Goal: Information Seeking & Learning: Learn about a topic

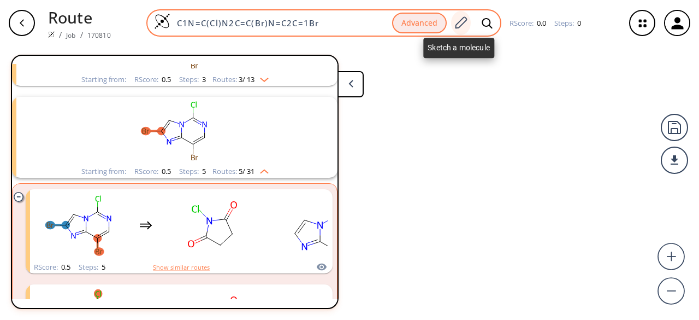
scroll to position [300, 0]
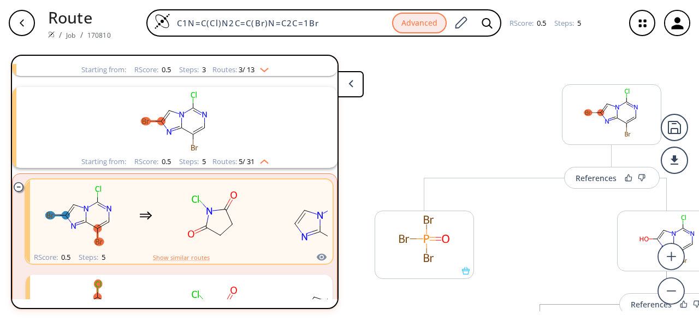
drag, startPoint x: 329, startPoint y: 20, endPoint x: 114, endPoint y: 3, distance: 216.4
click at [114, 3] on div "Route / Job / 170810 C1N=C(Cl)N2C=C(Br)N=C2C=1Br Advanced RScore : 0.5 Steps : 5" at bounding box center [349, 23] width 699 height 46
paste input "BrC1=CC(C)=C2N=C(N3CCC(F)(F)C3)N=C(N4CCC[C@H](NC5CC5)CC4)N21"
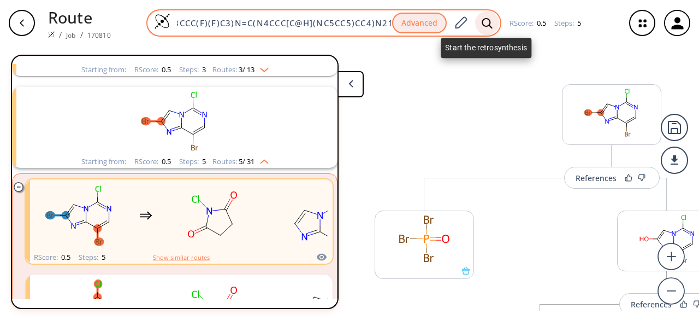
type input "BrC1=CC(C)=C2N=C(N3CCC(F)(F)C3)N=C(N4CCC[C@H](NC5CC5)CC4)N21"
click at [483, 18] on icon at bounding box center [487, 22] width 10 height 10
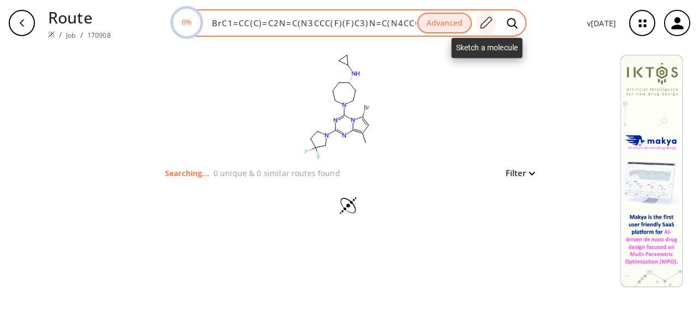
click at [495, 21] on div at bounding box center [486, 23] width 20 height 24
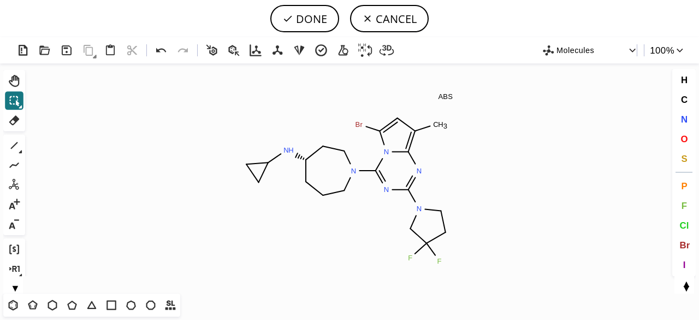
click at [26, 107] on div "Ctrl+Alt+H Shift+Tab Del 1 Alt+E + - Ctrl+G Ctrl+R Alt+T" at bounding box center [15, 173] width 25 height 206
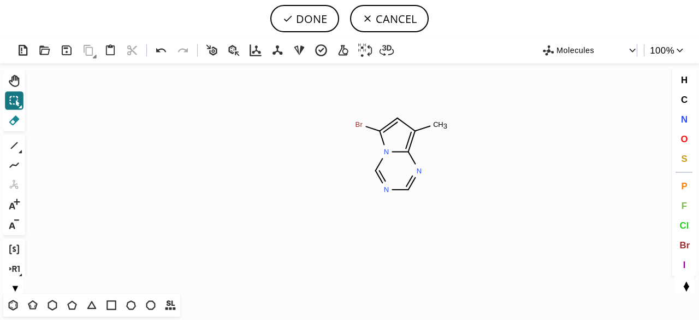
click at [13, 121] on icon at bounding box center [14, 120] width 14 height 14
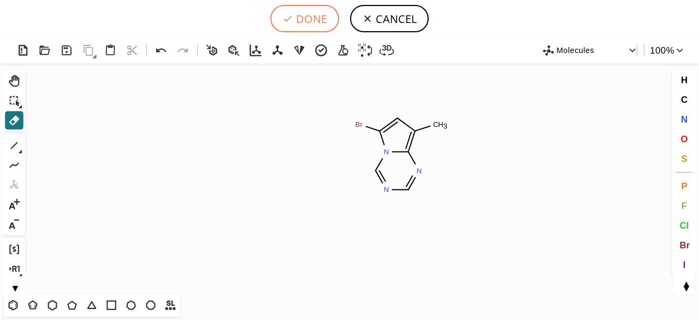
click at [321, 27] on button "DONE" at bounding box center [304, 18] width 69 height 27
type input "BrC1N2C(N=CN=C2)=C(C)C=1"
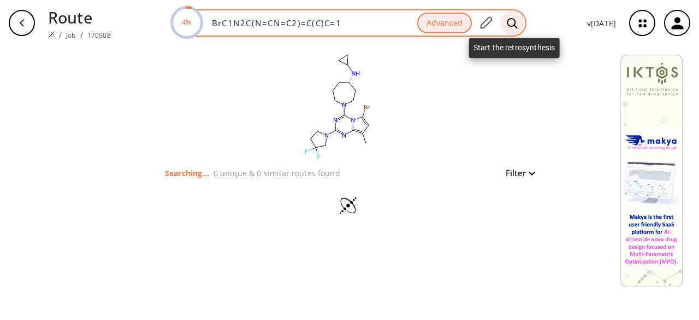
click at [513, 22] on icon at bounding box center [512, 22] width 11 height 11
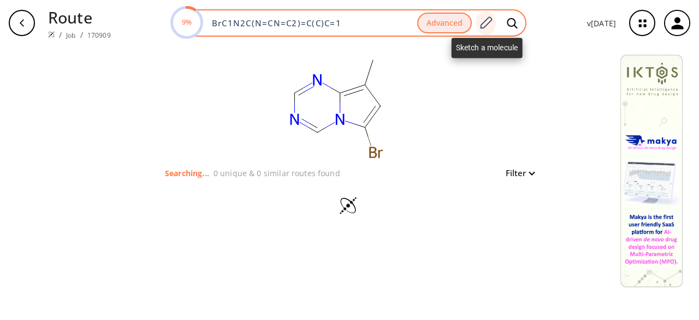
click at [486, 23] on icon at bounding box center [485, 23] width 15 height 14
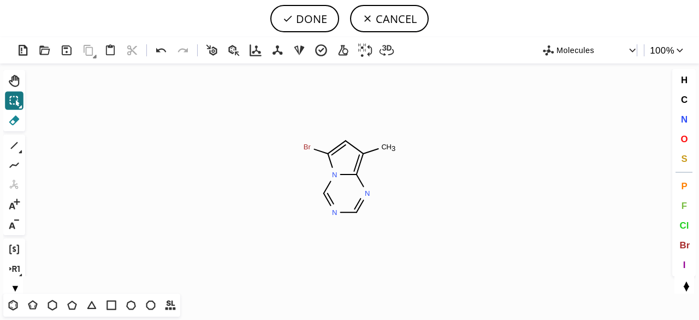
drag, startPoint x: 14, startPoint y: 116, endPoint x: 179, endPoint y: 135, distance: 166.6
click at [15, 116] on icon at bounding box center [14, 120] width 14 height 14
click at [309, 141] on circle at bounding box center [307, 147] width 14 height 14
click at [393, 148] on tspan "3" at bounding box center [394, 148] width 4 height 8
click at [380, 149] on rect at bounding box center [388, 147] width 20 height 14
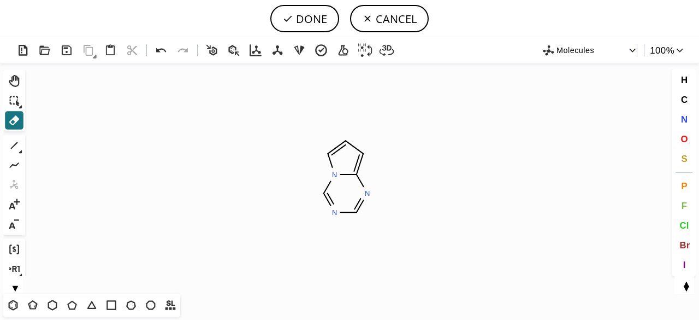
click at [315, 18] on button "DONE" at bounding box center [304, 18] width 69 height 27
type input "C1=CC=C2N=CN=CN12"
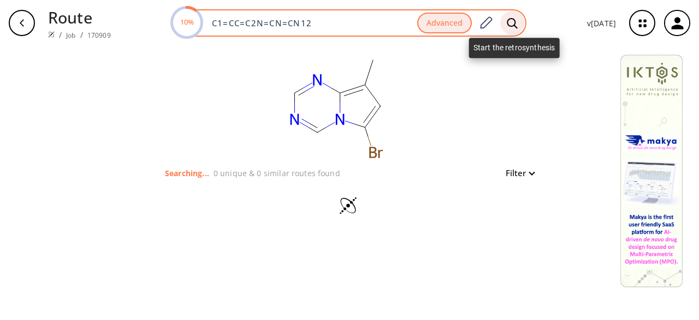
click at [517, 21] on icon at bounding box center [512, 22] width 10 height 10
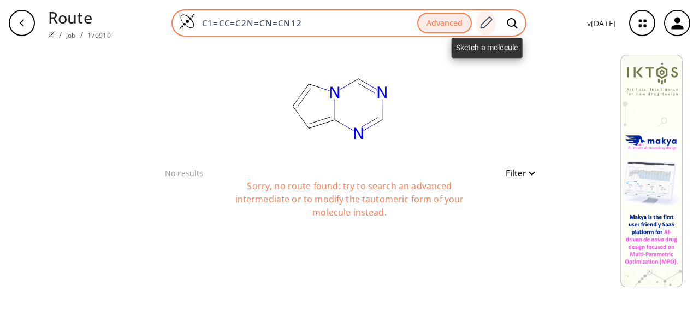
click at [493, 14] on div at bounding box center [486, 23] width 20 height 24
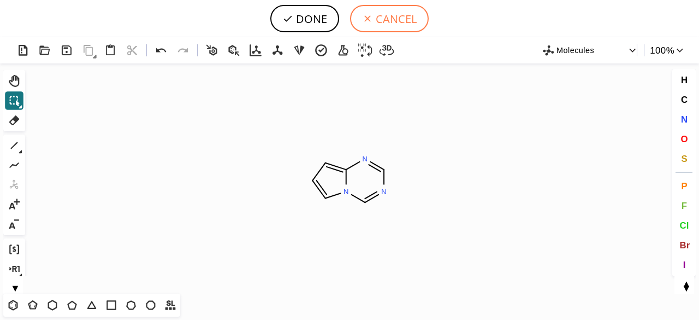
click at [385, 19] on button "CANCEL" at bounding box center [389, 18] width 79 height 27
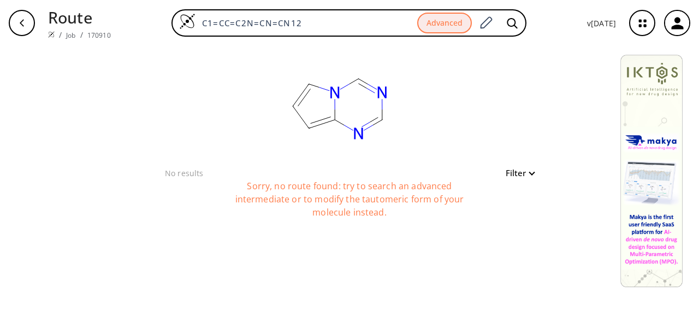
drag, startPoint x: 336, startPoint y: 21, endPoint x: 159, endPoint y: 17, distance: 176.5
click at [161, 17] on div "C1=CC=C2N=CN=CN12 Advanced" at bounding box center [349, 22] width 459 height 27
paste input "lC1=NC(Cl)=NC2=CC=CN21"
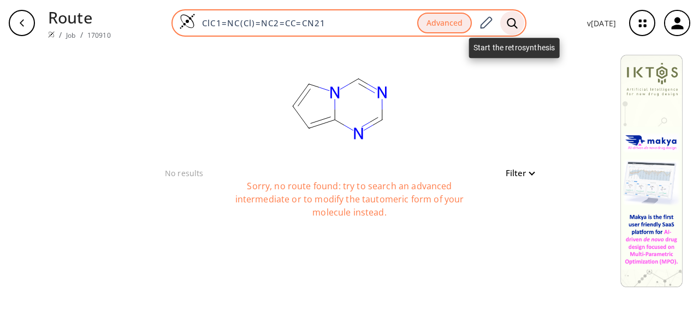
type input "ClC1=NC(Cl)=NC2=CC=CN21"
click at [510, 25] on icon at bounding box center [512, 22] width 11 height 11
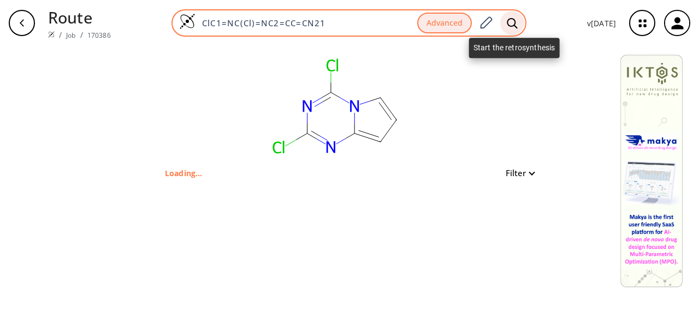
type input "ClC1N2C=CC=C2N=C(Cl)N=1"
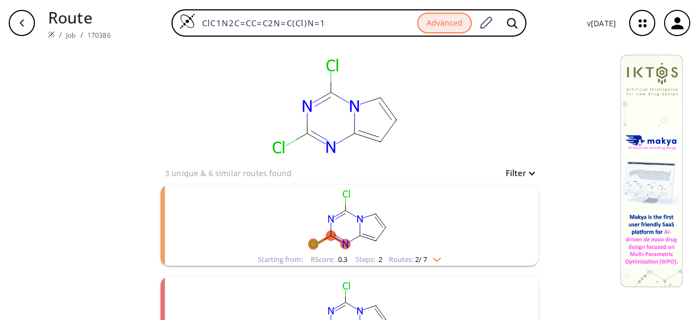
click at [420, 230] on rect "clusters" at bounding box center [350, 219] width 284 height 68
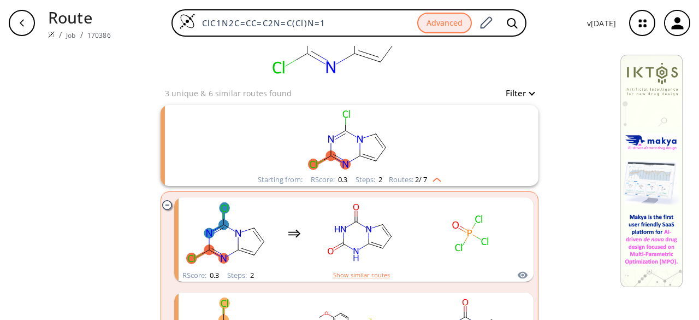
scroll to position [109, 0]
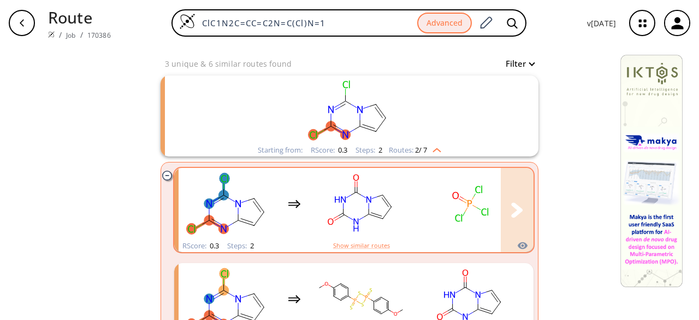
click at [421, 226] on rect "clusters" at bounding box center [470, 203] width 98 height 68
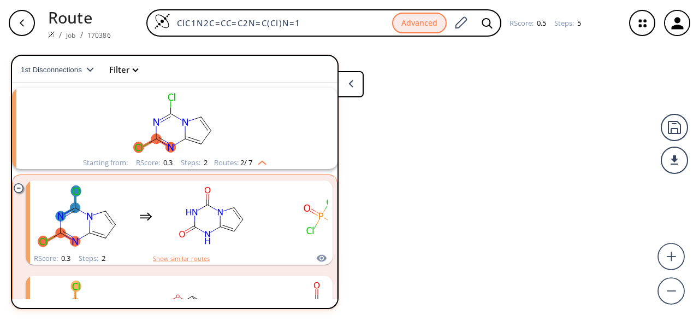
scroll to position [25, 0]
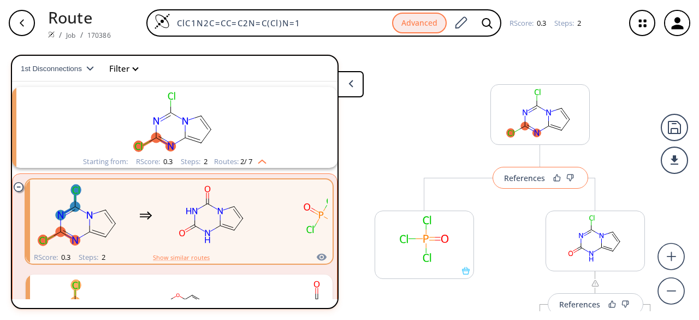
click at [535, 181] on div "References" at bounding box center [524, 177] width 41 height 7
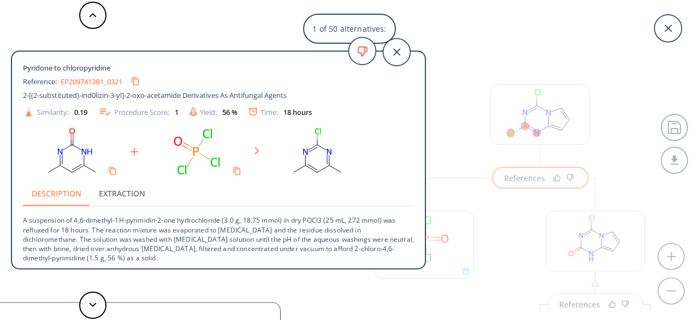
scroll to position [1, 0]
click at [474, 274] on div "1 of 50 alternatives: Pyridone to chloropyridine Reference: EP2097413B1_0321 2-…" at bounding box center [349, 160] width 699 height 320
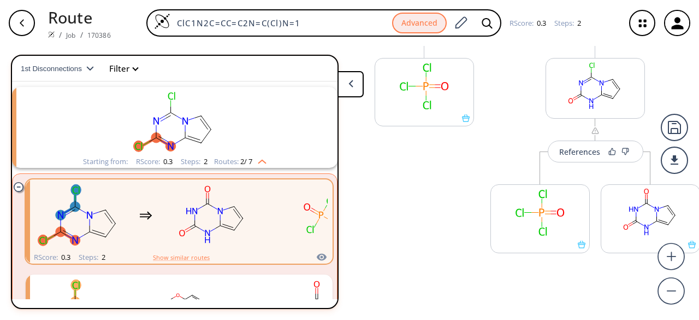
scroll to position [158, 0]
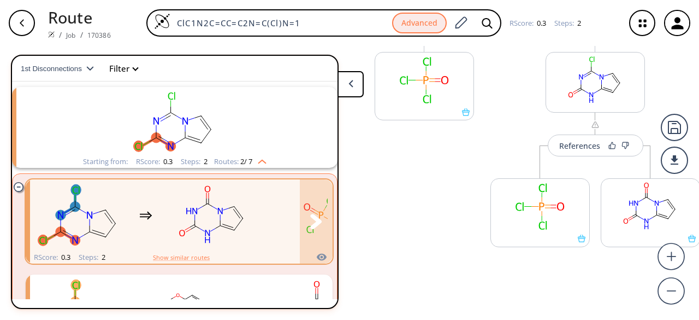
click at [265, 236] on div "clusters" at bounding box center [255, 215] width 450 height 72
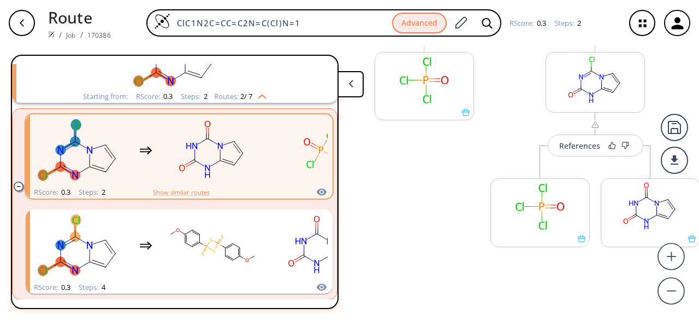
scroll to position [86, 0]
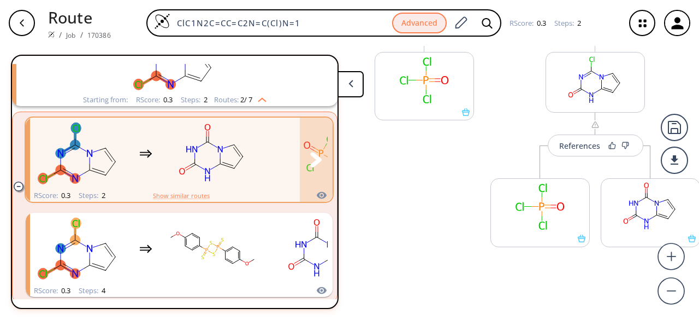
click at [223, 184] on rect "clusters" at bounding box center [212, 153] width 98 height 68
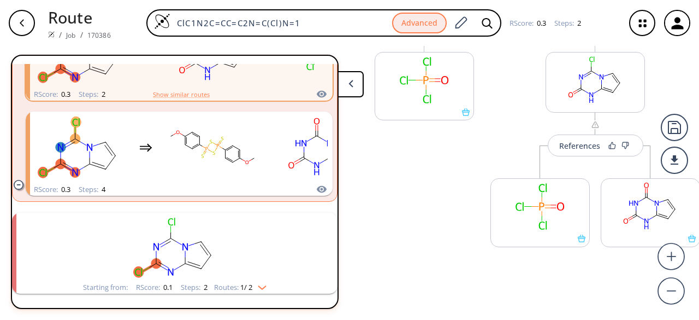
click at [232, 212] on rect "clusters" at bounding box center [175, 246] width 284 height 68
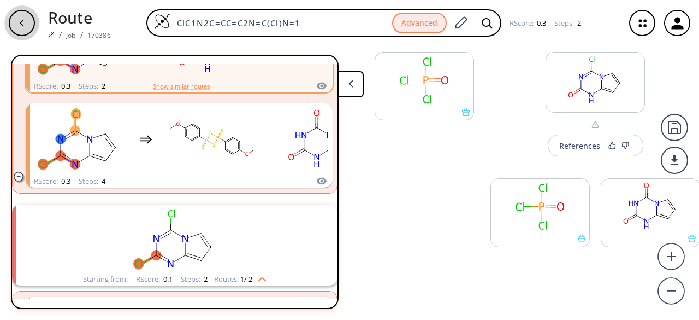
click at [27, 22] on div "button" at bounding box center [22, 23] width 26 height 26
click at [25, 22] on icon "button" at bounding box center [21, 23] width 9 height 9
click at [356, 90] on button at bounding box center [351, 84] width 26 height 26
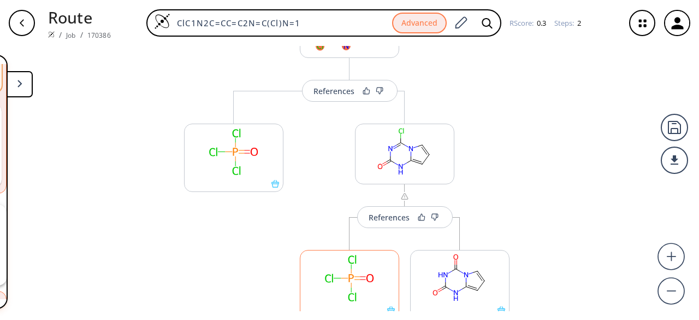
scroll to position [109, 0]
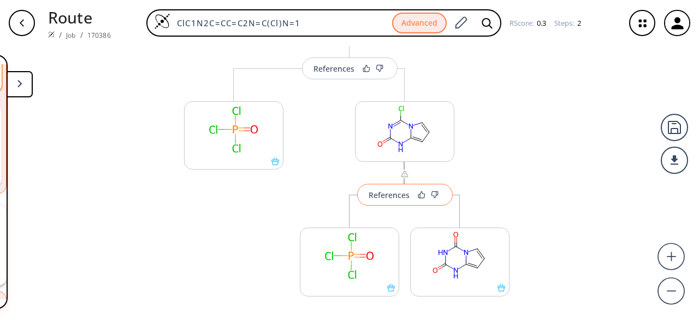
click at [392, 196] on div "References" at bounding box center [389, 194] width 41 height 7
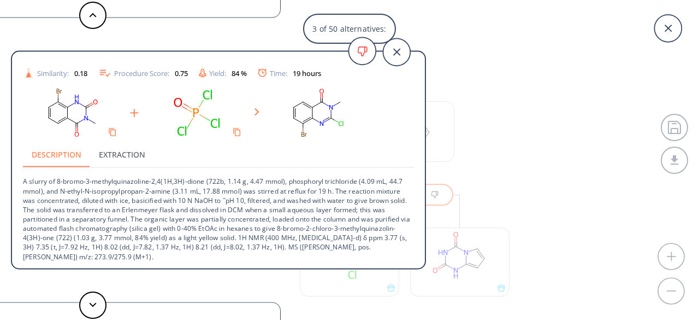
scroll to position [0, 0]
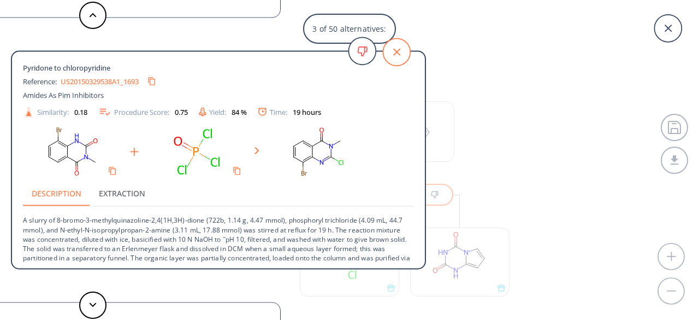
click at [395, 48] on icon at bounding box center [396, 51] width 27 height 27
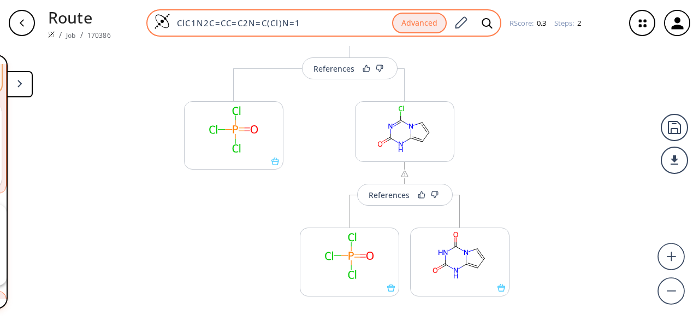
drag, startPoint x: 306, startPoint y: 22, endPoint x: 164, endPoint y: 25, distance: 142.6
click at [162, 23] on div "ClC1N2C=CC=C2N=C(Cl)N=1 Advanced" at bounding box center [323, 22] width 355 height 27
paste input "12=NC=CN1C=NC=N2"
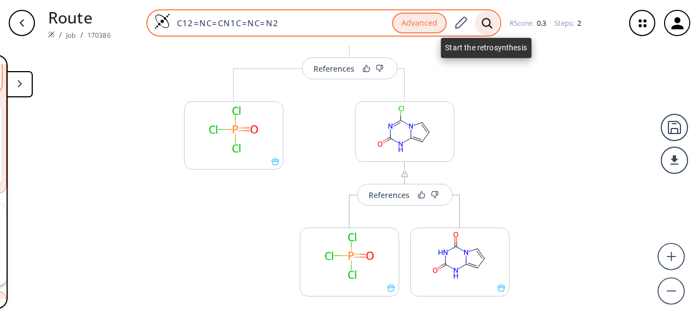
type input "C12=NC=CN1C=NC=N2"
click at [489, 23] on icon at bounding box center [487, 22] width 10 height 10
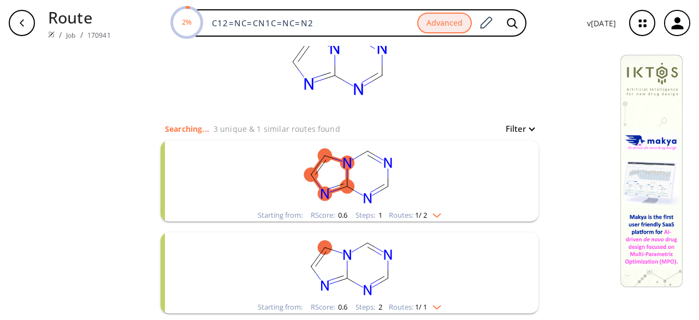
scroll to position [55, 0]
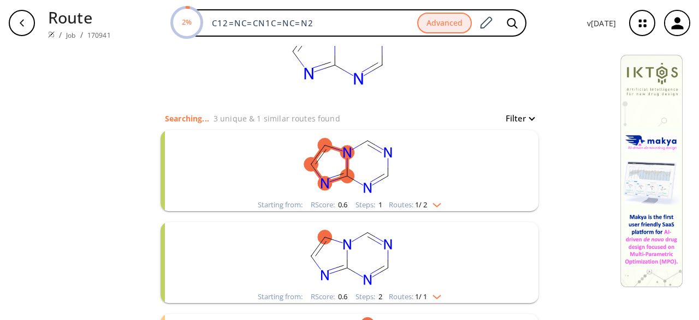
click at [430, 179] on rect "clusters" at bounding box center [350, 164] width 284 height 68
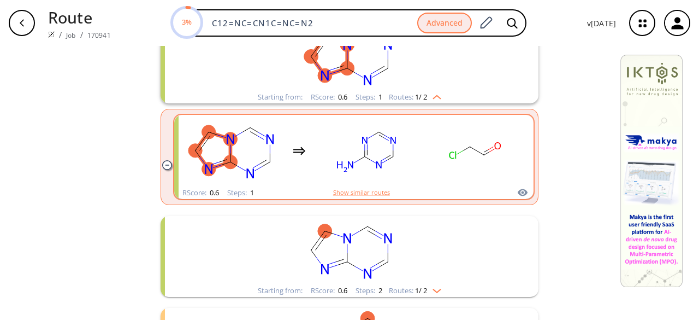
scroll to position [164, 0]
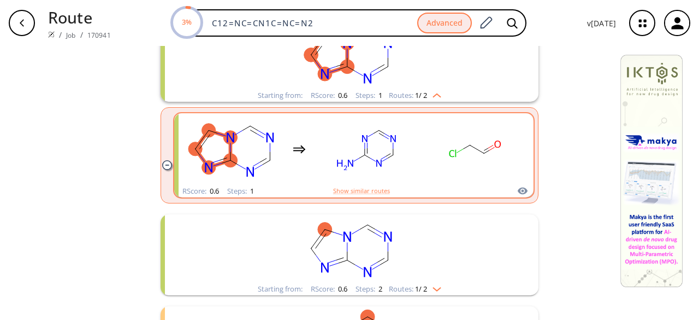
click at [437, 177] on rect "clusters" at bounding box center [475, 149] width 98 height 68
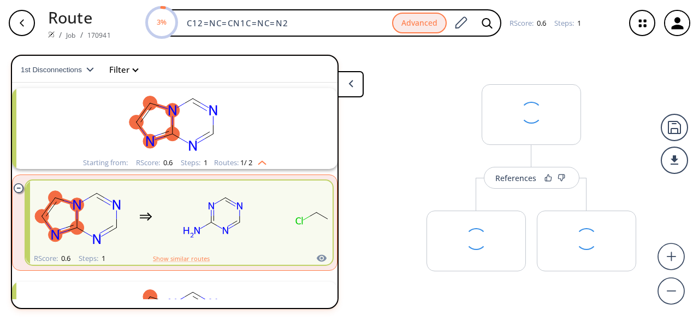
scroll to position [25, 0]
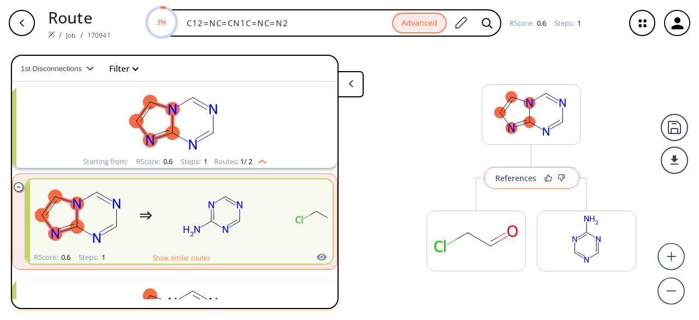
click at [520, 181] on div "References" at bounding box center [515, 177] width 41 height 7
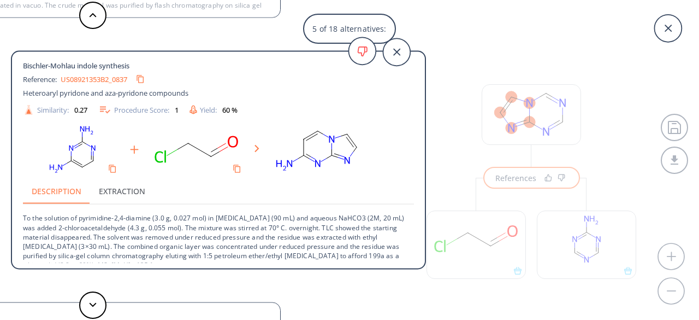
scroll to position [0, 0]
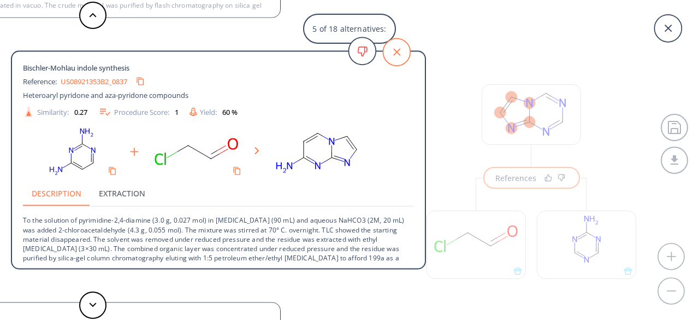
click at [403, 55] on icon at bounding box center [396, 51] width 27 height 27
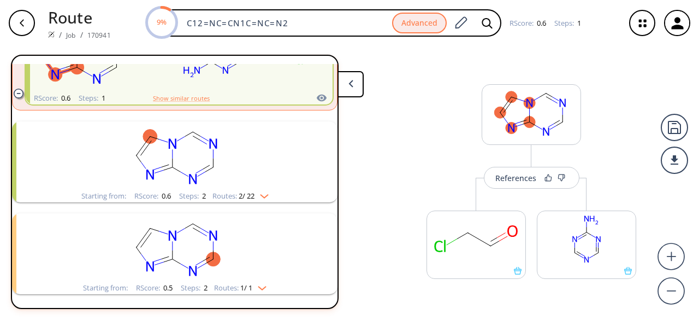
scroll to position [188, 0]
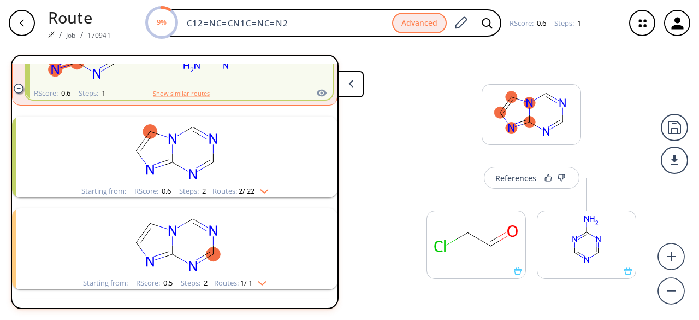
click at [271, 162] on rect "clusters" at bounding box center [175, 150] width 284 height 68
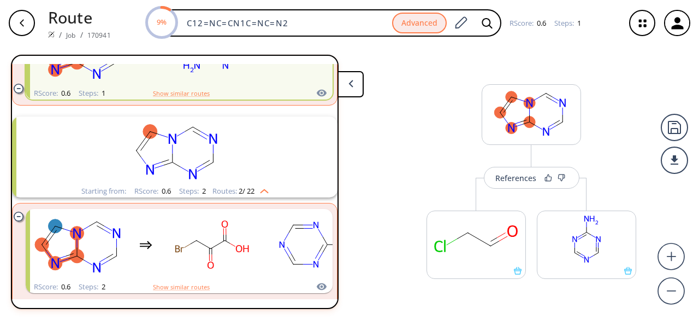
scroll to position [298, 0]
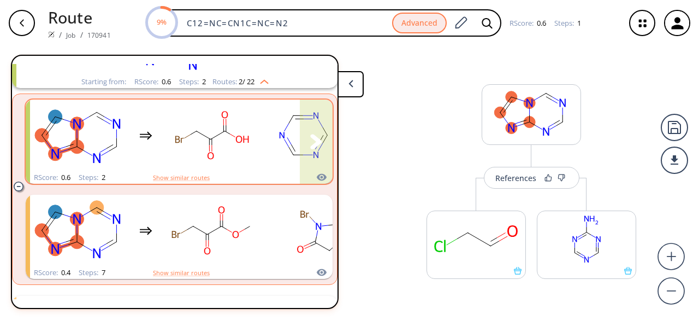
click at [269, 162] on div "clusters" at bounding box center [200, 135] width 341 height 72
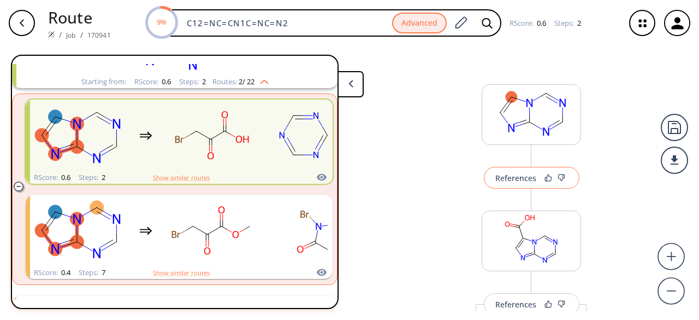
click at [504, 181] on div "References" at bounding box center [515, 177] width 41 height 7
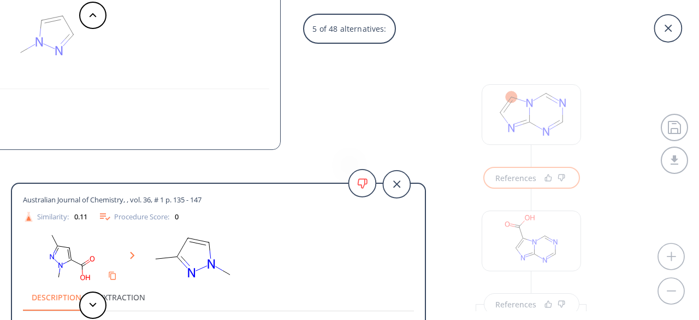
scroll to position [39, 0]
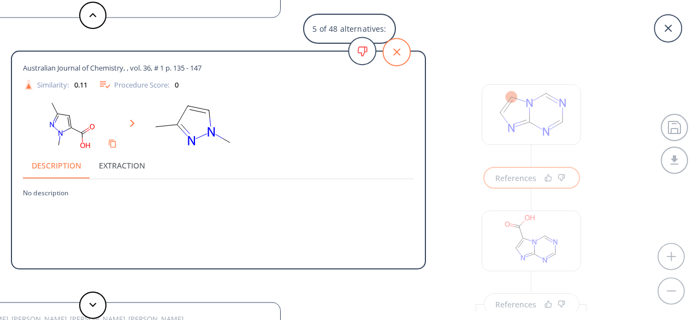
click at [403, 55] on icon at bounding box center [396, 51] width 27 height 27
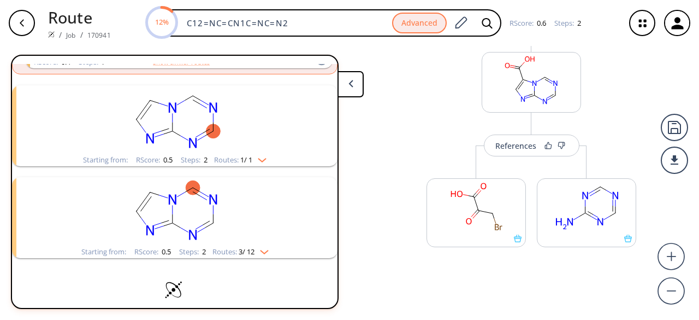
scroll to position [516, 0]
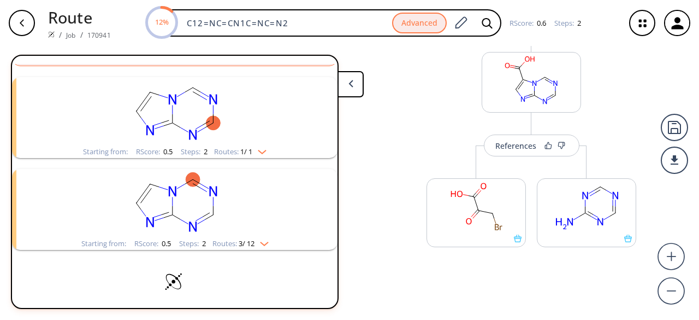
click at [251, 137] on rect "clusters" at bounding box center [175, 111] width 284 height 68
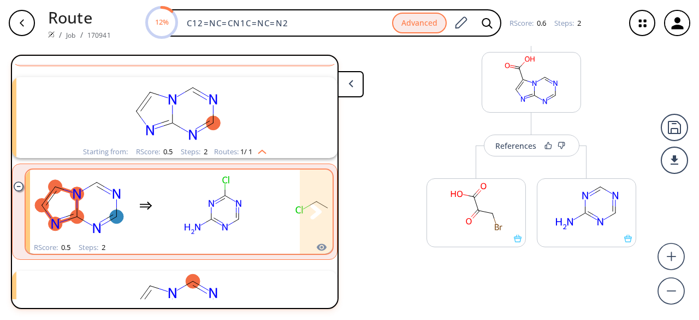
click at [267, 208] on div "clusters" at bounding box center [200, 205] width 341 height 72
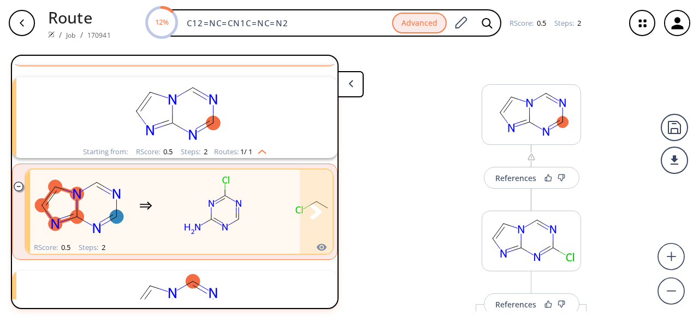
click at [267, 208] on div "clusters" at bounding box center [200, 205] width 341 height 72
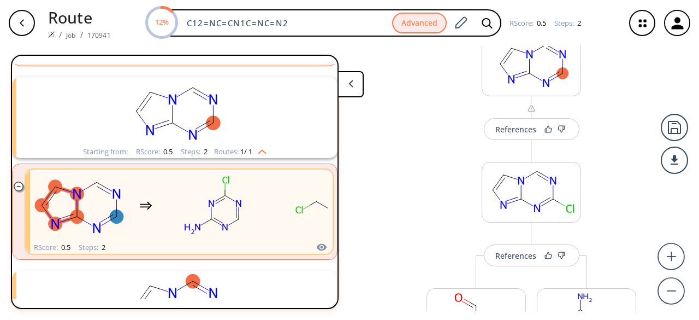
scroll to position [109, 0]
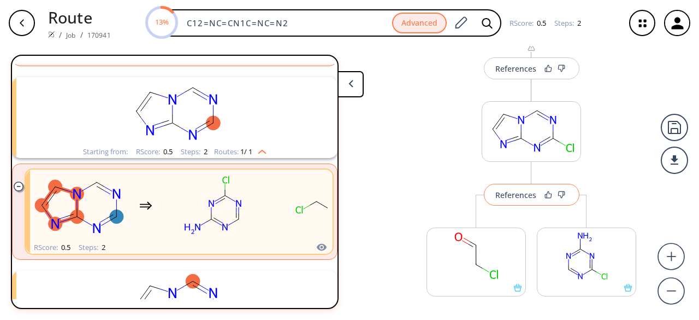
click at [529, 191] on div "References" at bounding box center [515, 194] width 41 height 7
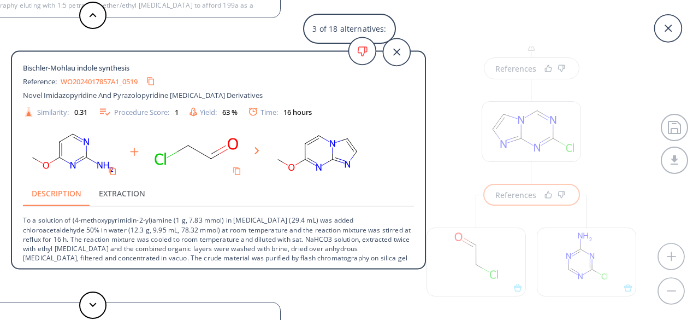
scroll to position [20, 0]
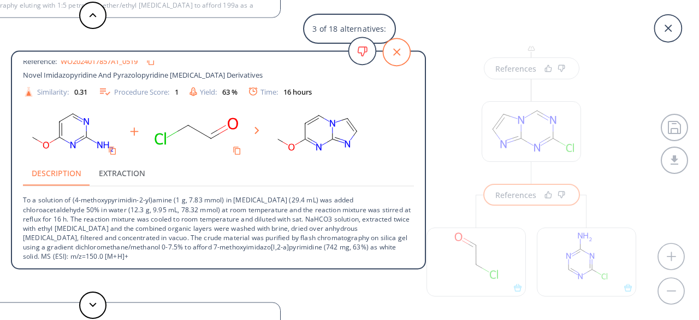
click at [392, 60] on icon at bounding box center [396, 51] width 27 height 27
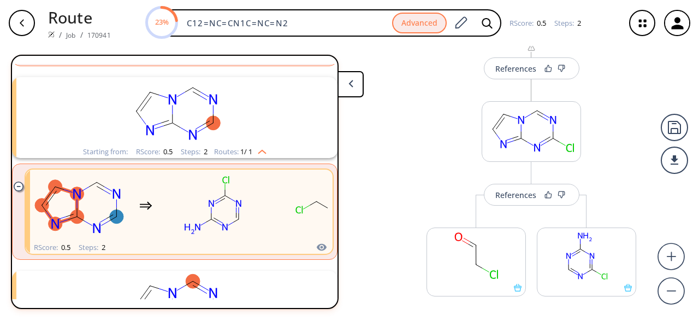
scroll to position [723, 0]
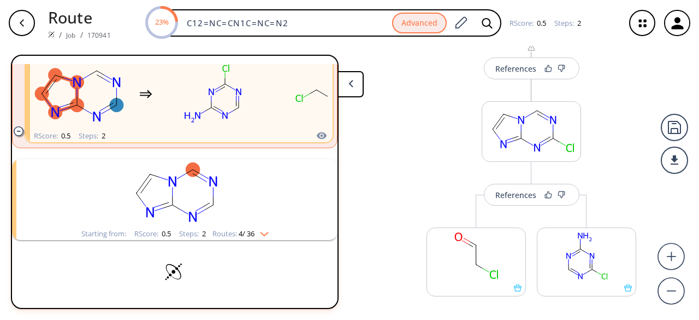
click at [233, 217] on rect "clusters" at bounding box center [175, 193] width 284 height 68
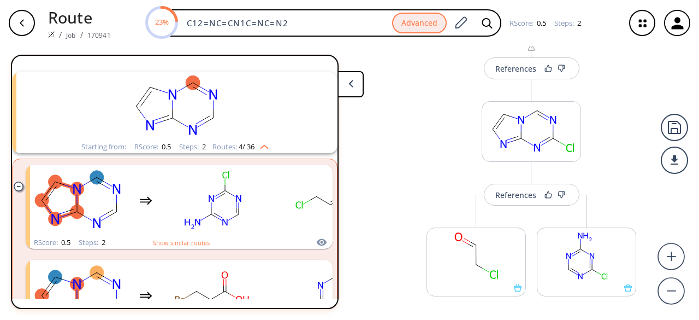
scroll to position [886, 0]
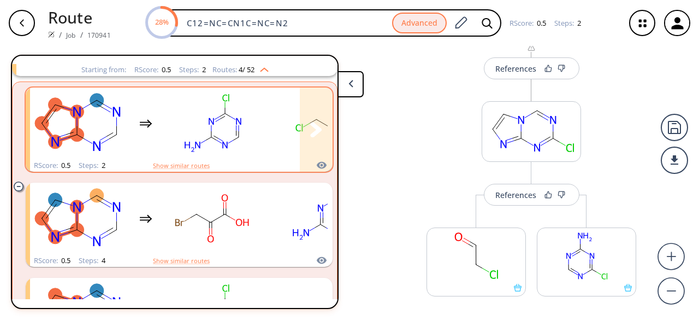
click at [250, 148] on rect "clusters" at bounding box center [212, 123] width 98 height 68
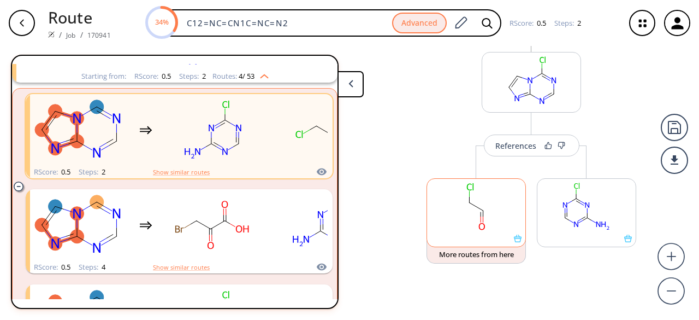
scroll to position [1076, 0]
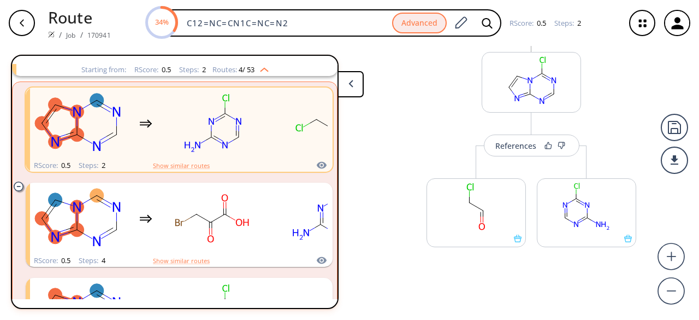
click at [505, 160] on div "More routes from here" at bounding box center [476, 206] width 110 height 123
click at [510, 153] on button "References" at bounding box center [532, 145] width 96 height 22
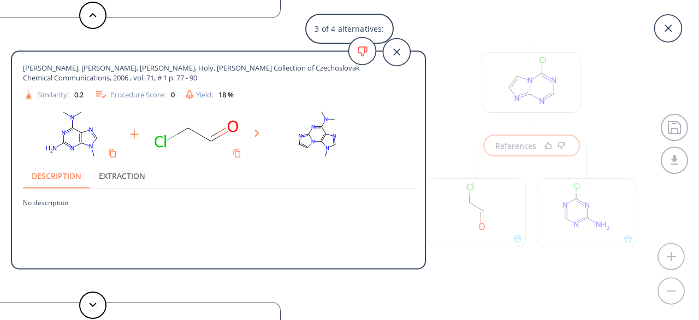
scroll to position [1267, 0]
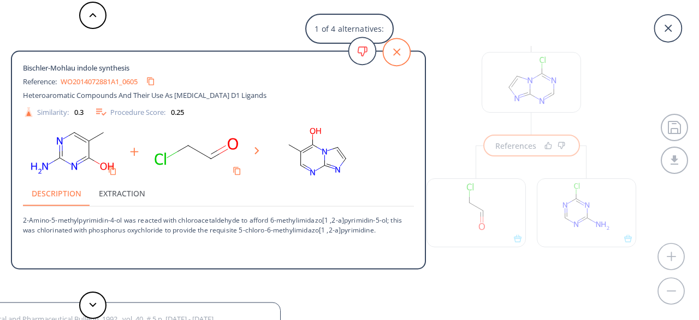
click at [401, 45] on icon at bounding box center [396, 51] width 27 height 27
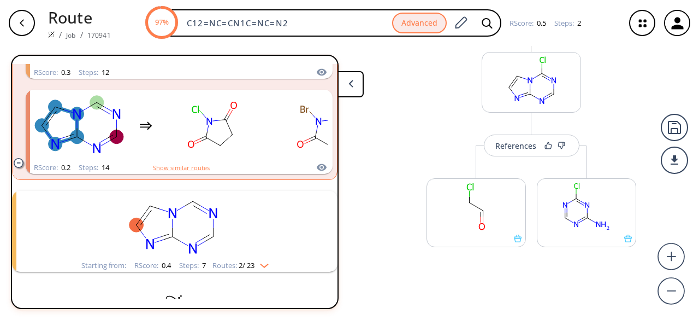
scroll to position [2056, 0]
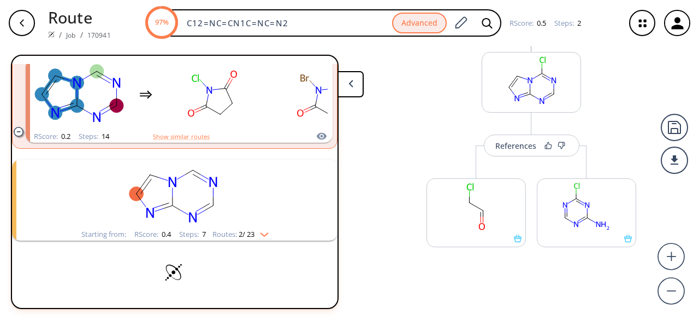
click at [268, 216] on rect "clusters" at bounding box center [175, 193] width 284 height 68
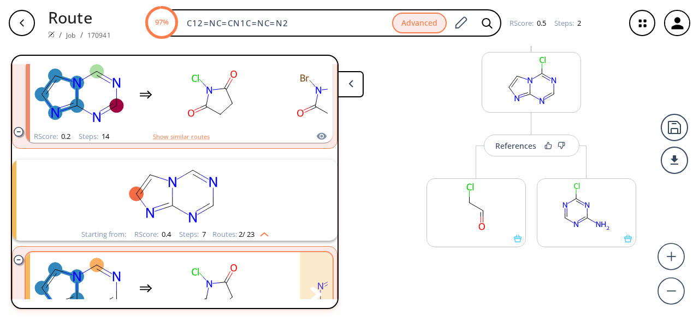
click at [264, 286] on div "clusters" at bounding box center [364, 288] width 669 height 72
click at [266, 285] on div "clusters" at bounding box center [364, 288] width 669 height 72
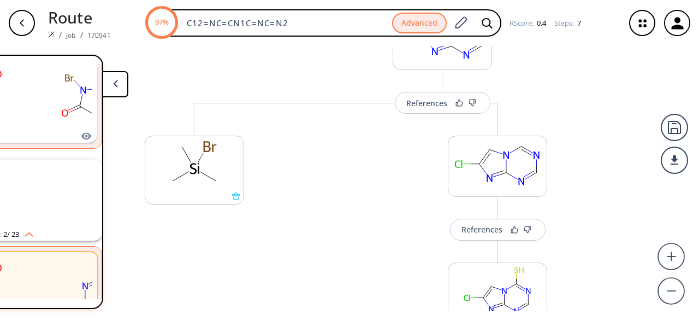
scroll to position [218, 0]
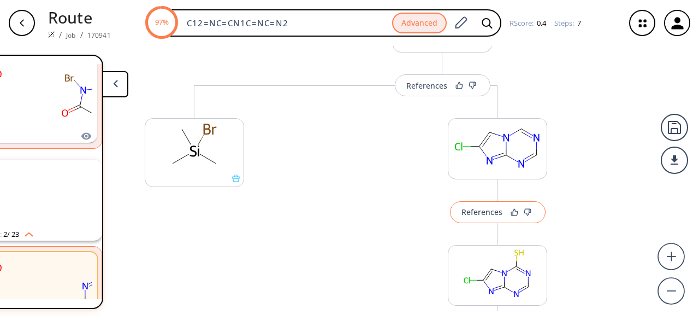
click at [489, 214] on div "References" at bounding box center [482, 211] width 41 height 7
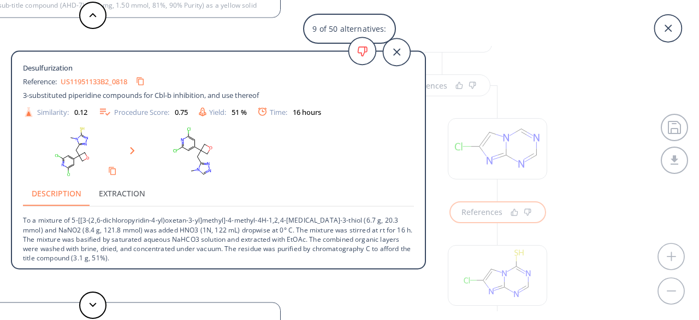
scroll to position [1, 0]
click at [401, 57] on icon at bounding box center [396, 51] width 27 height 27
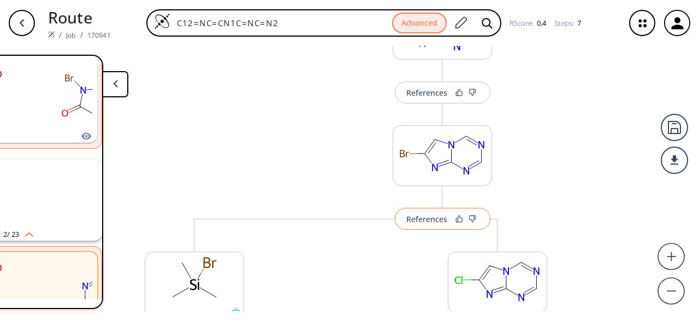
scroll to position [55, 0]
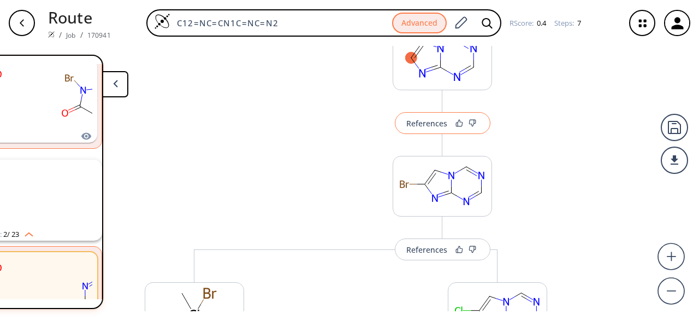
click at [436, 127] on div "References" at bounding box center [426, 123] width 41 height 7
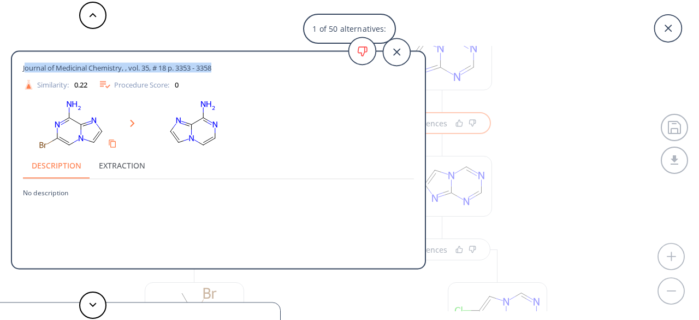
drag, startPoint x: 25, startPoint y: 67, endPoint x: 225, endPoint y: 69, distance: 200.5
click at [225, 69] on div "Journal of Medicinal Chemistry, , vol. 35, # 18 p. 3353 - 3358" at bounding box center [199, 68] width 352 height 10
copy span "ournal of Medicinal Chemistry, , vol. 35, # 18 p. 3353 - 3358"
